Goal: Ask a question

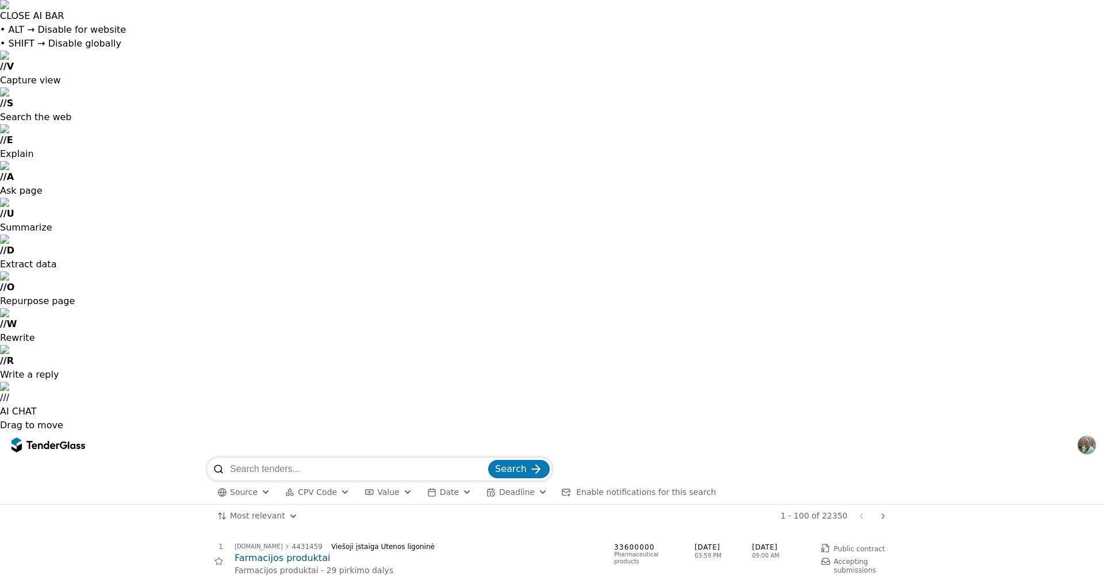
click at [255, 552] on h2 "Farmacijos produktai" at bounding box center [419, 558] width 368 height 13
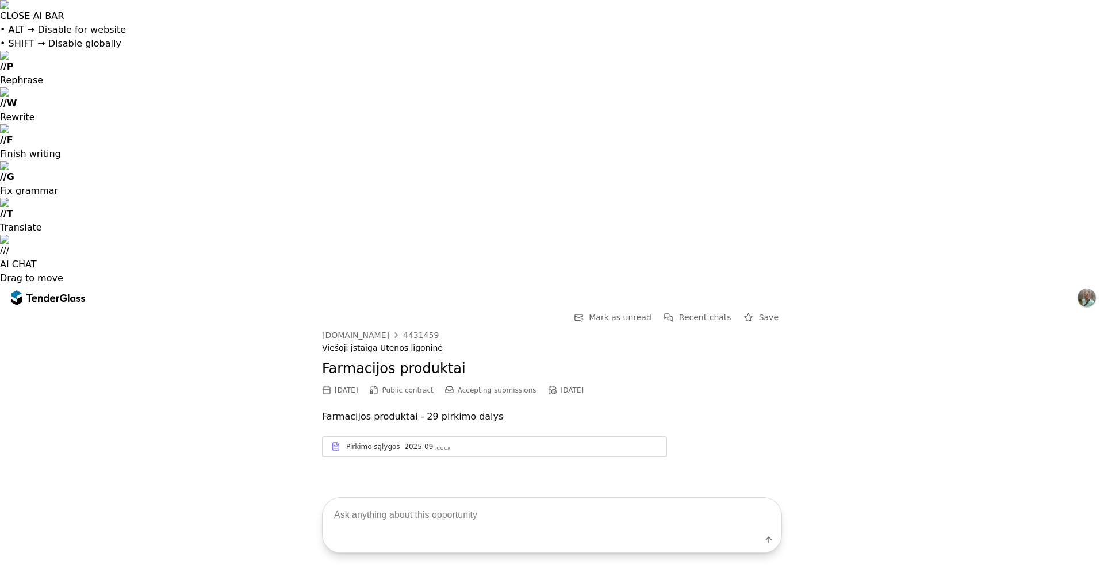
click at [637, 313] on span "Mark as unread" at bounding box center [620, 317] width 63 height 9
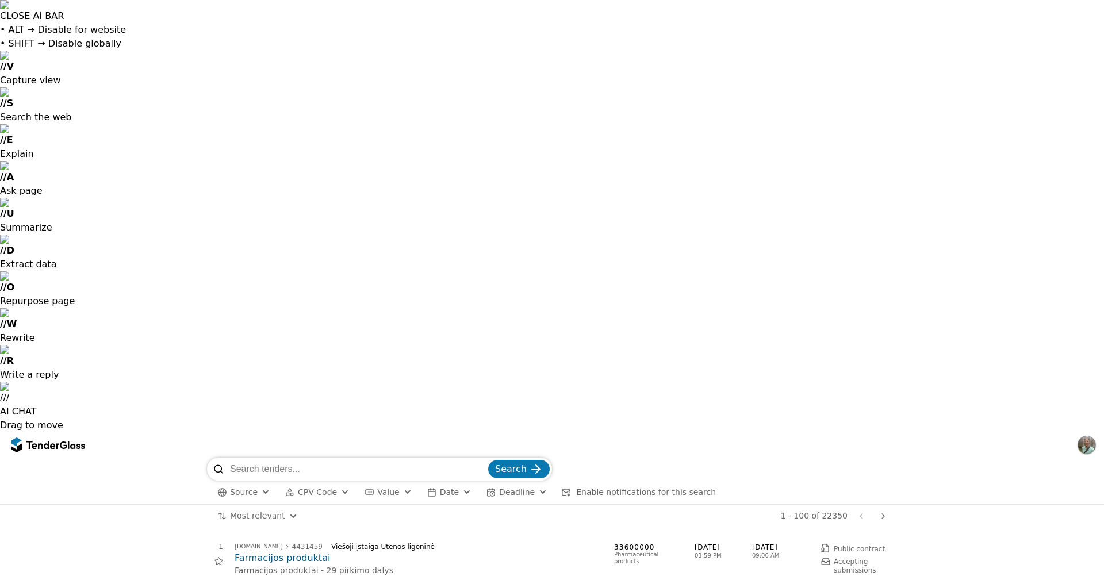
click at [293, 552] on h2 "Farmacijos produktai" at bounding box center [419, 558] width 368 height 13
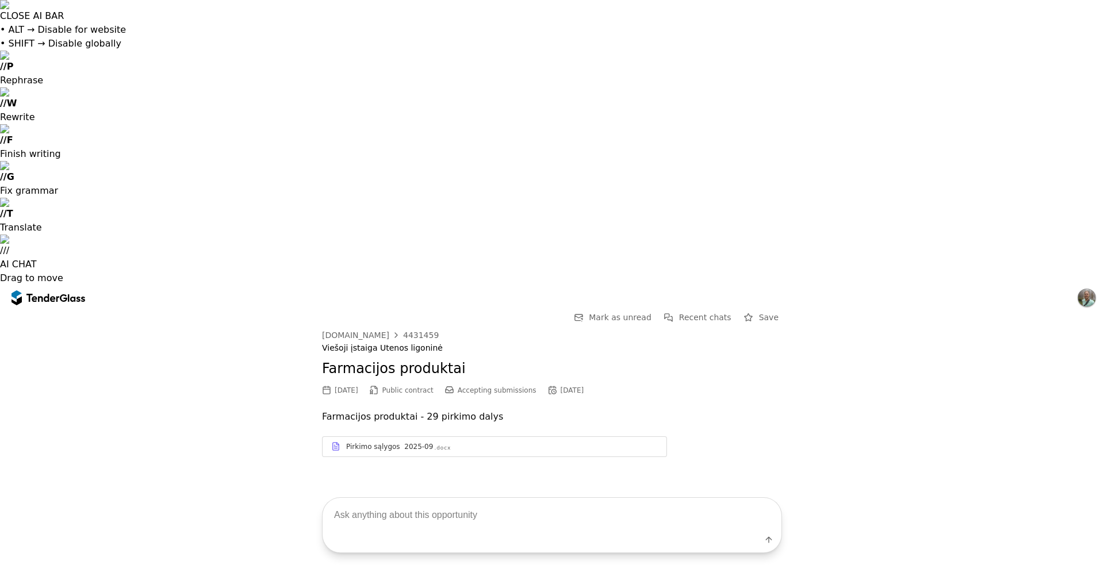
click at [419, 513] on textarea at bounding box center [552, 515] width 459 height 34
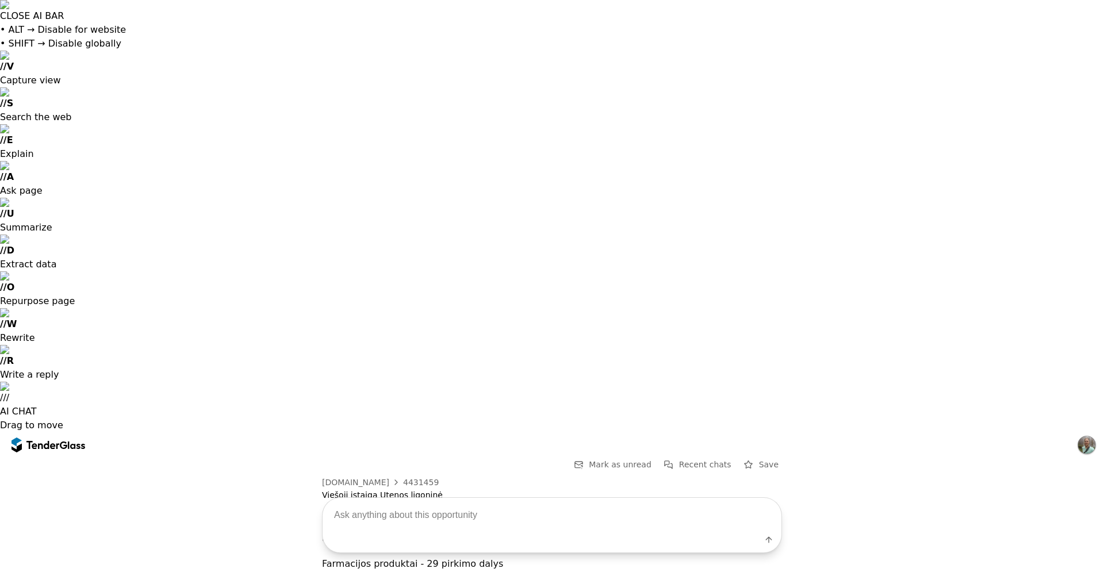
click at [699, 460] on span "Recent chats" at bounding box center [705, 464] width 52 height 9
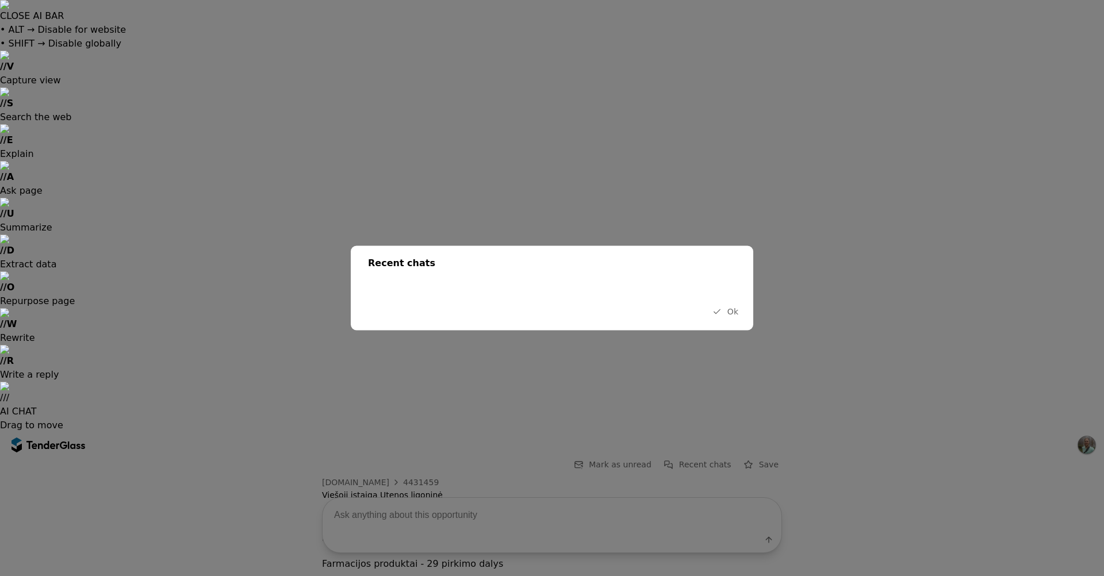
click at [529, 299] on div "Recent chats Ok" at bounding box center [552, 288] width 403 height 85
click at [732, 312] on span "Ok" at bounding box center [733, 311] width 11 height 9
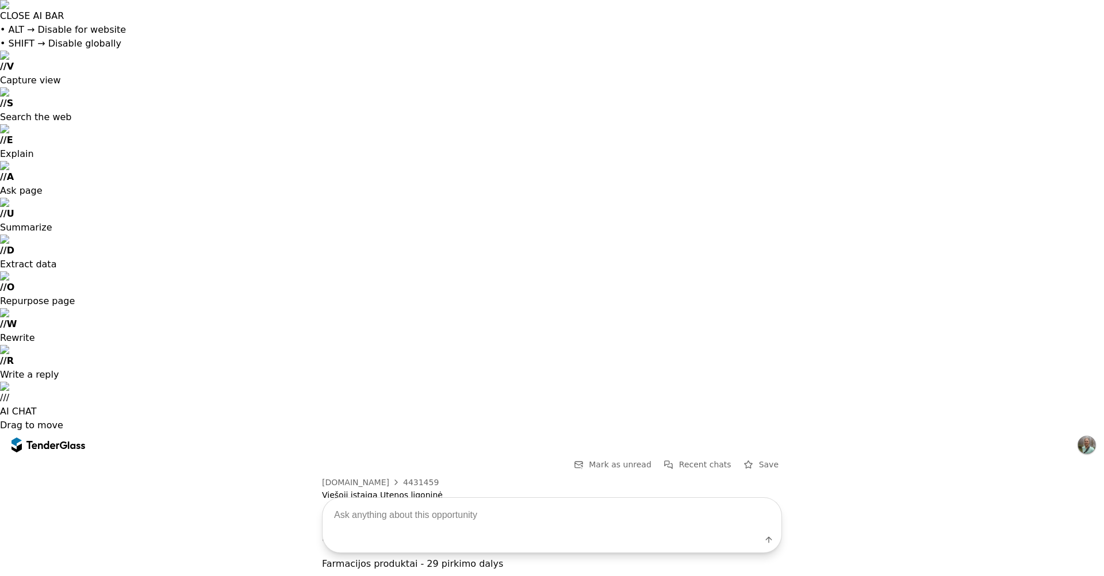
click at [414, 516] on textarea at bounding box center [552, 515] width 459 height 34
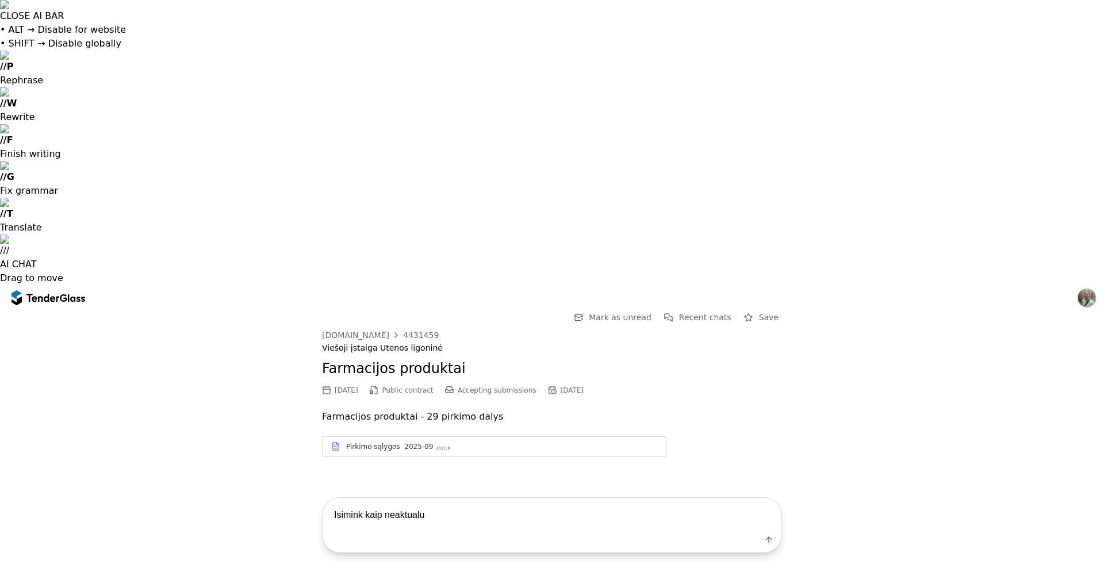
type textarea "Isimink kaip neaktualu."
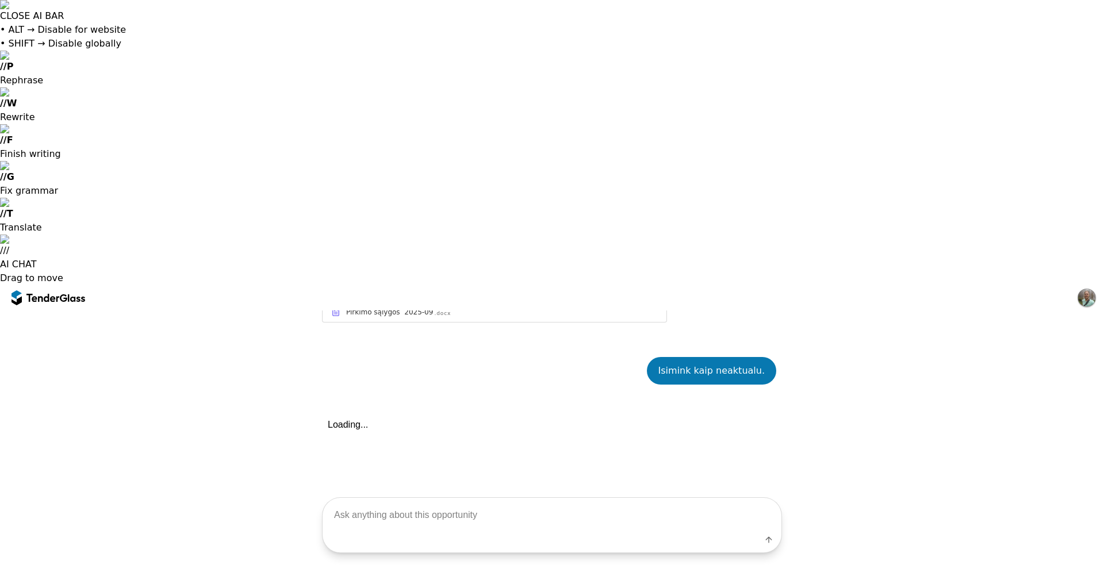
scroll to position [162, 0]
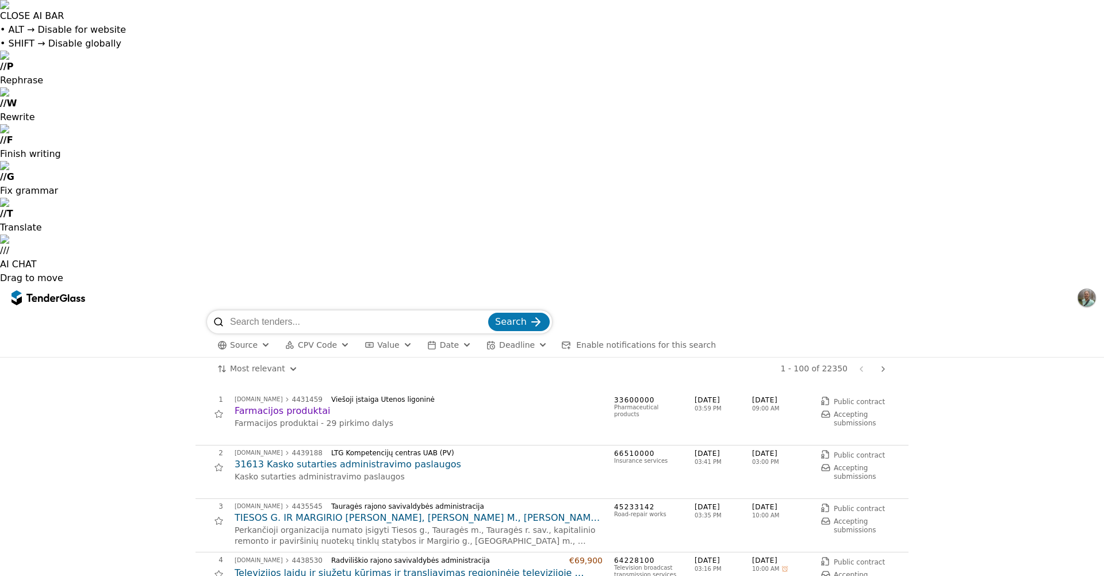
click at [386, 340] on span "Value" at bounding box center [388, 344] width 22 height 9
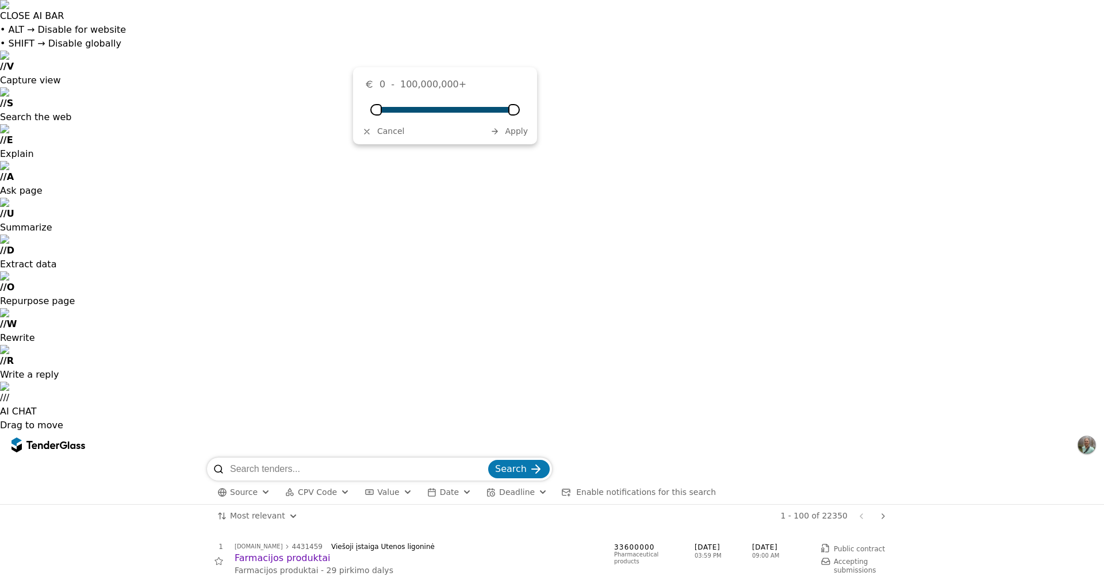
click at [279, 552] on h2 "Farmacijos produktai" at bounding box center [419, 558] width 368 height 13
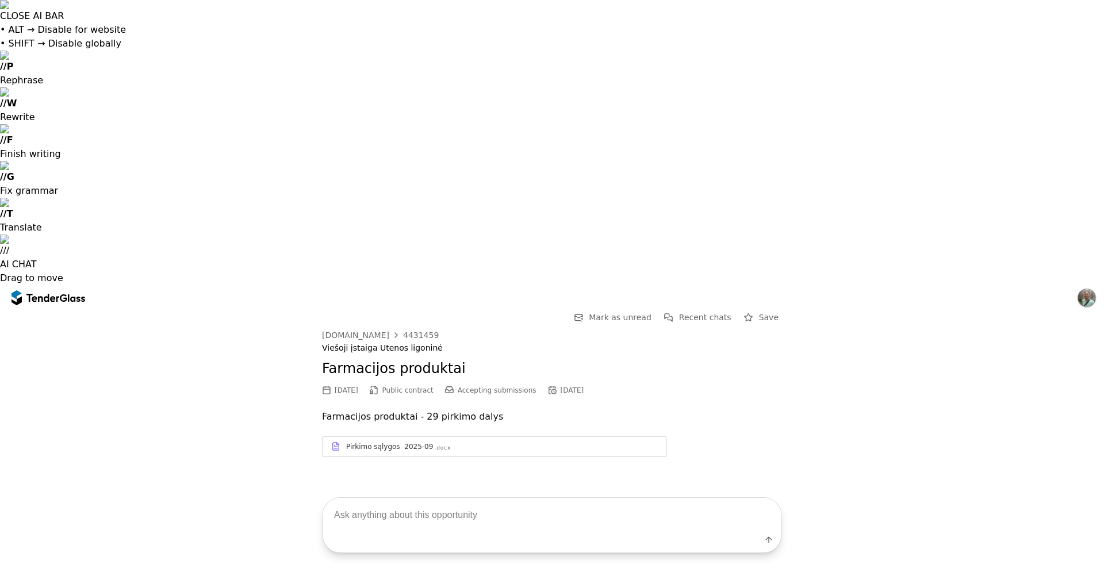
click at [690, 313] on span "Recent chats" at bounding box center [705, 317] width 52 height 9
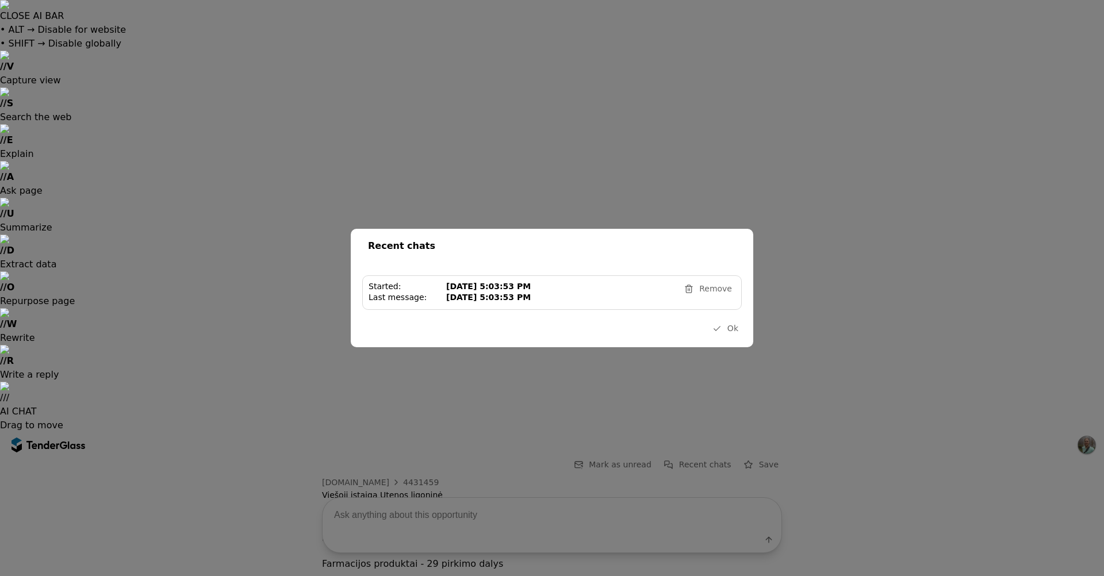
click at [636, 308] on link "Started: [DATE] 5:03:53 PM Last message: [DATE] 5:03:53 PM Remove" at bounding box center [552, 292] width 380 height 35
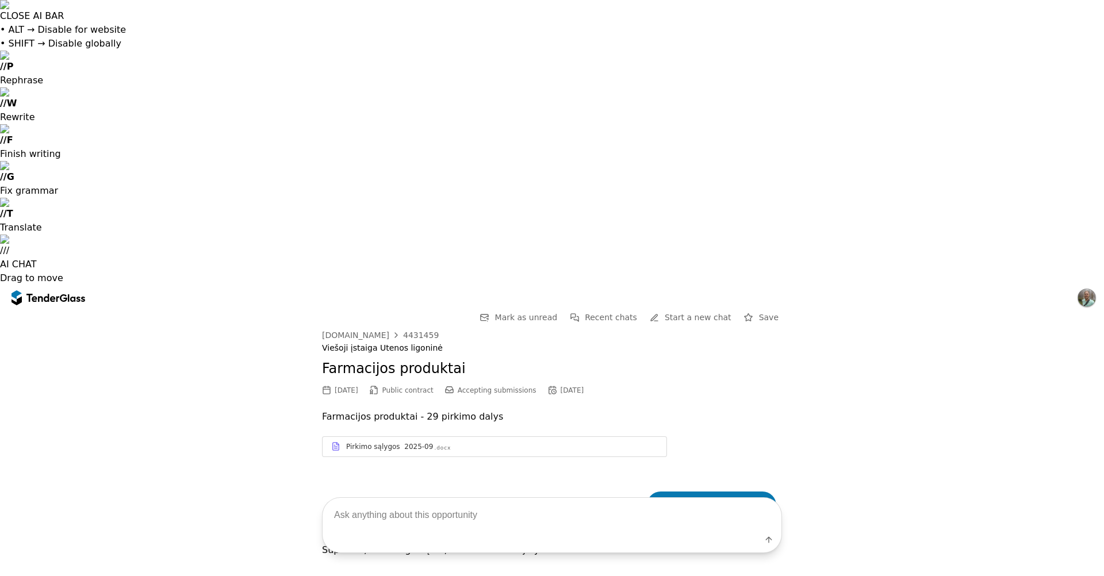
click at [340, 331] on div "[DOMAIN_NAME]" at bounding box center [355, 335] width 67 height 8
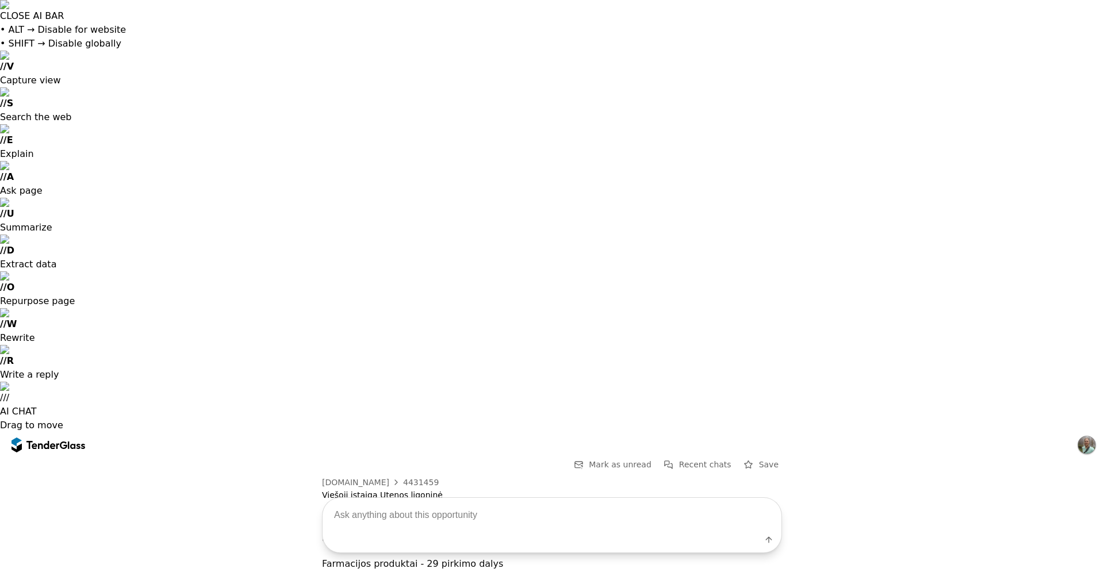
click at [418, 479] on div "4431459" at bounding box center [421, 483] width 36 height 8
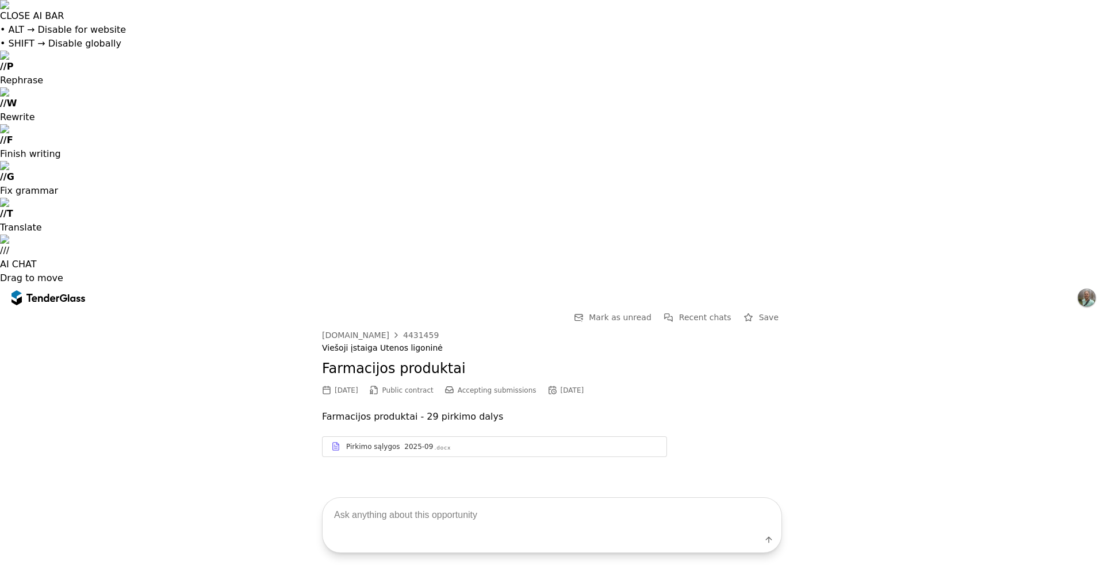
click at [413, 518] on textarea at bounding box center [552, 515] width 459 height 34
type textarea "o ka dar atsimeni apie mano vartotoja"
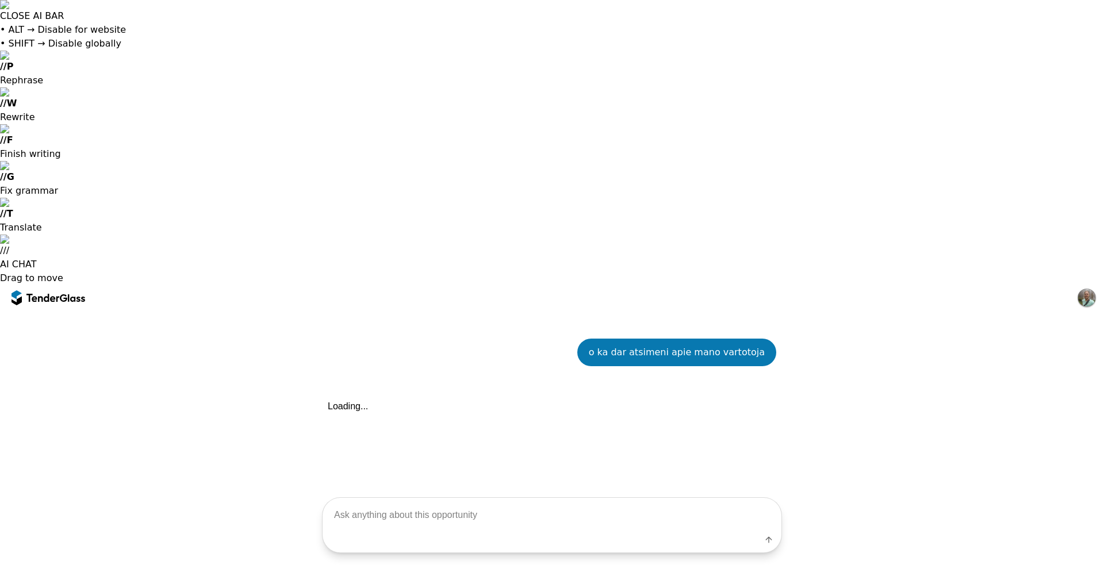
scroll to position [162, 0]
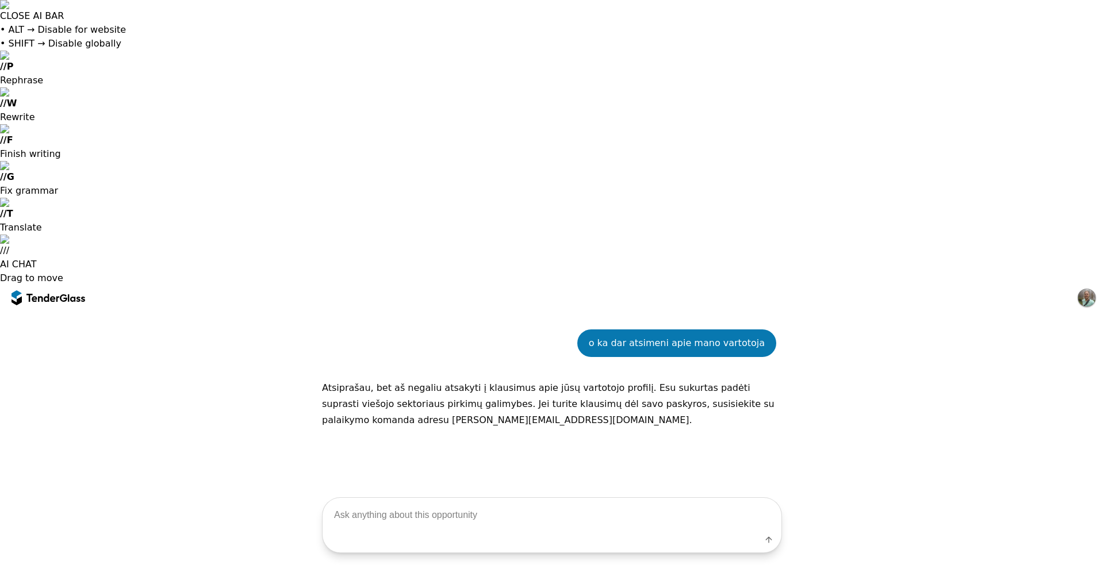
click at [64, 294] on div at bounding box center [63, 297] width 7 height 7
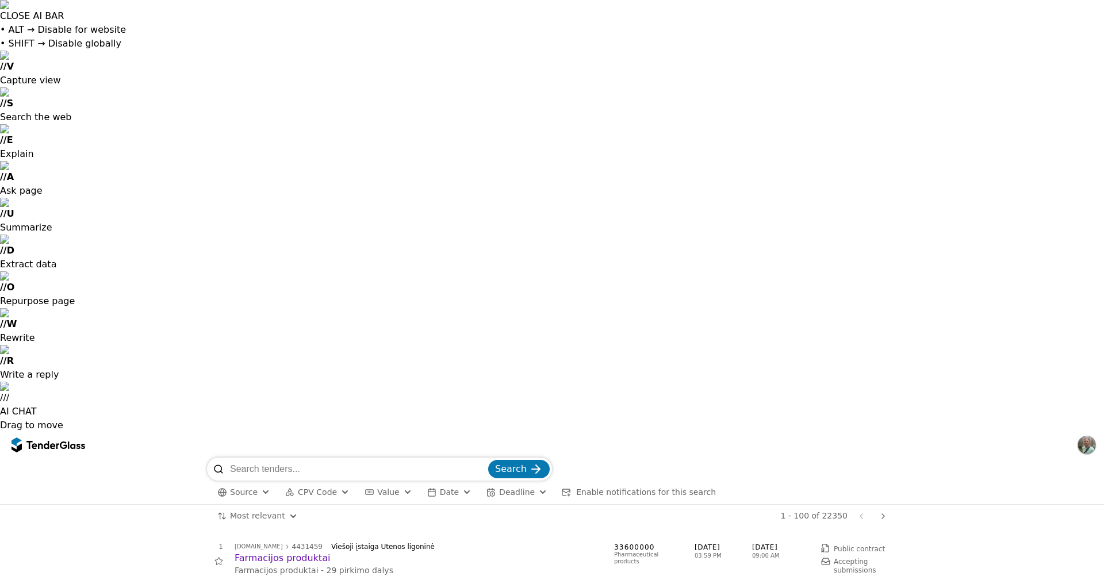
click at [63, 441] on div at bounding box center [63, 444] width 7 height 7
click at [60, 441] on div at bounding box center [63, 444] width 7 height 7
